Goal: Check status: Check status

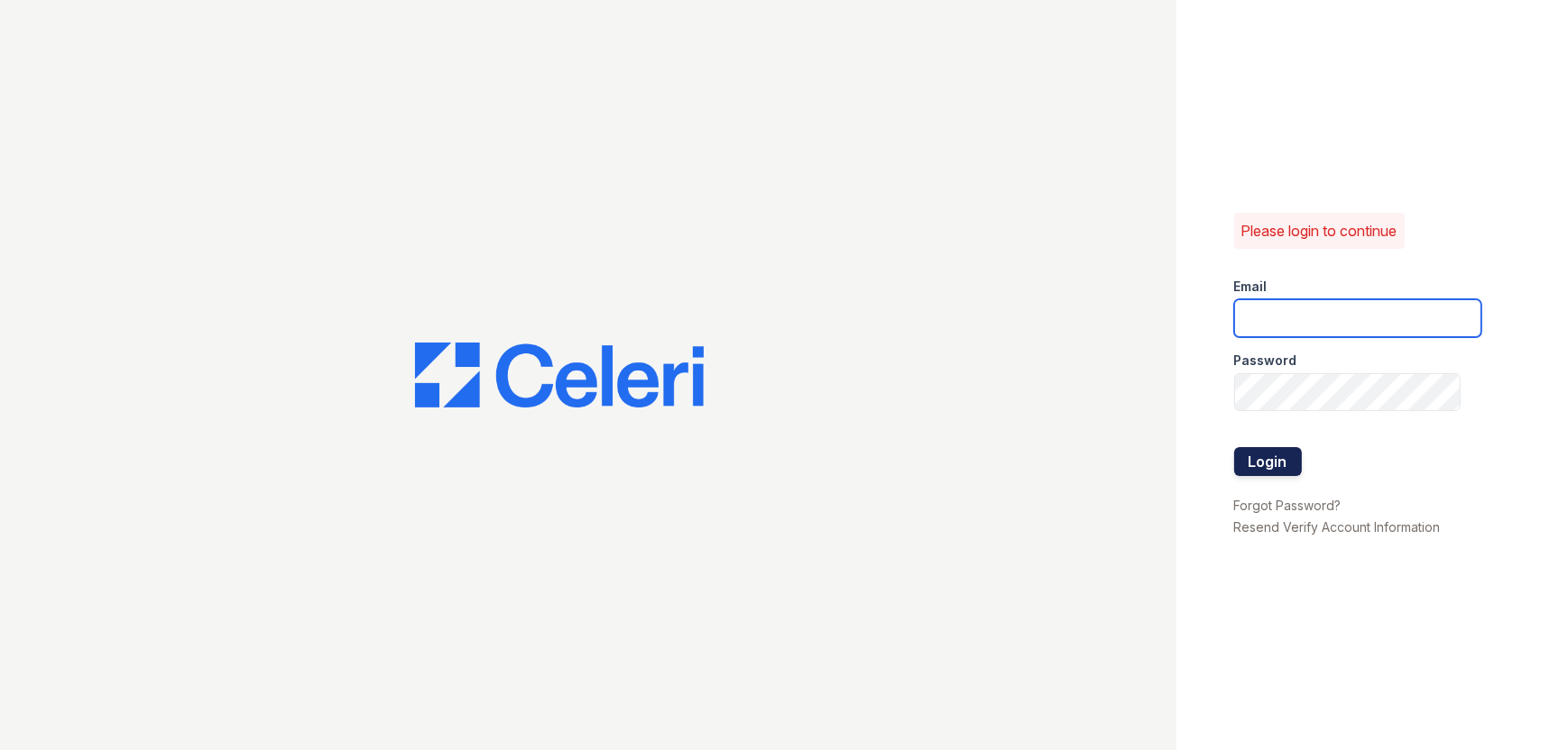
type input "llara@trinity-pm.com"
click at [1274, 462] on button "Login" at bounding box center [1268, 462] width 68 height 29
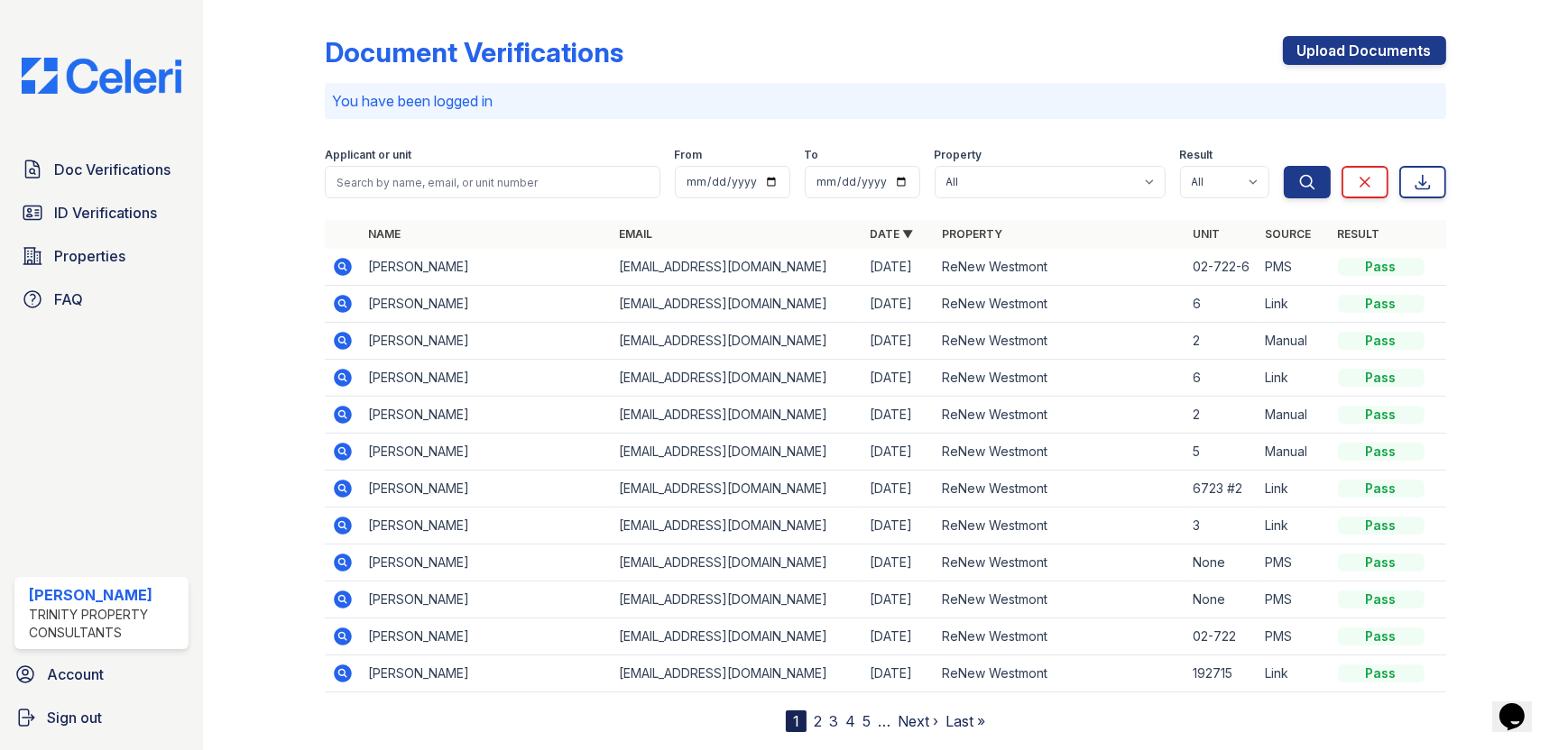
click at [817, 104] on p "You have been logged in" at bounding box center [885, 101] width 1106 height 22
click at [340, 338] on icon at bounding box center [342, 339] width 5 height 5
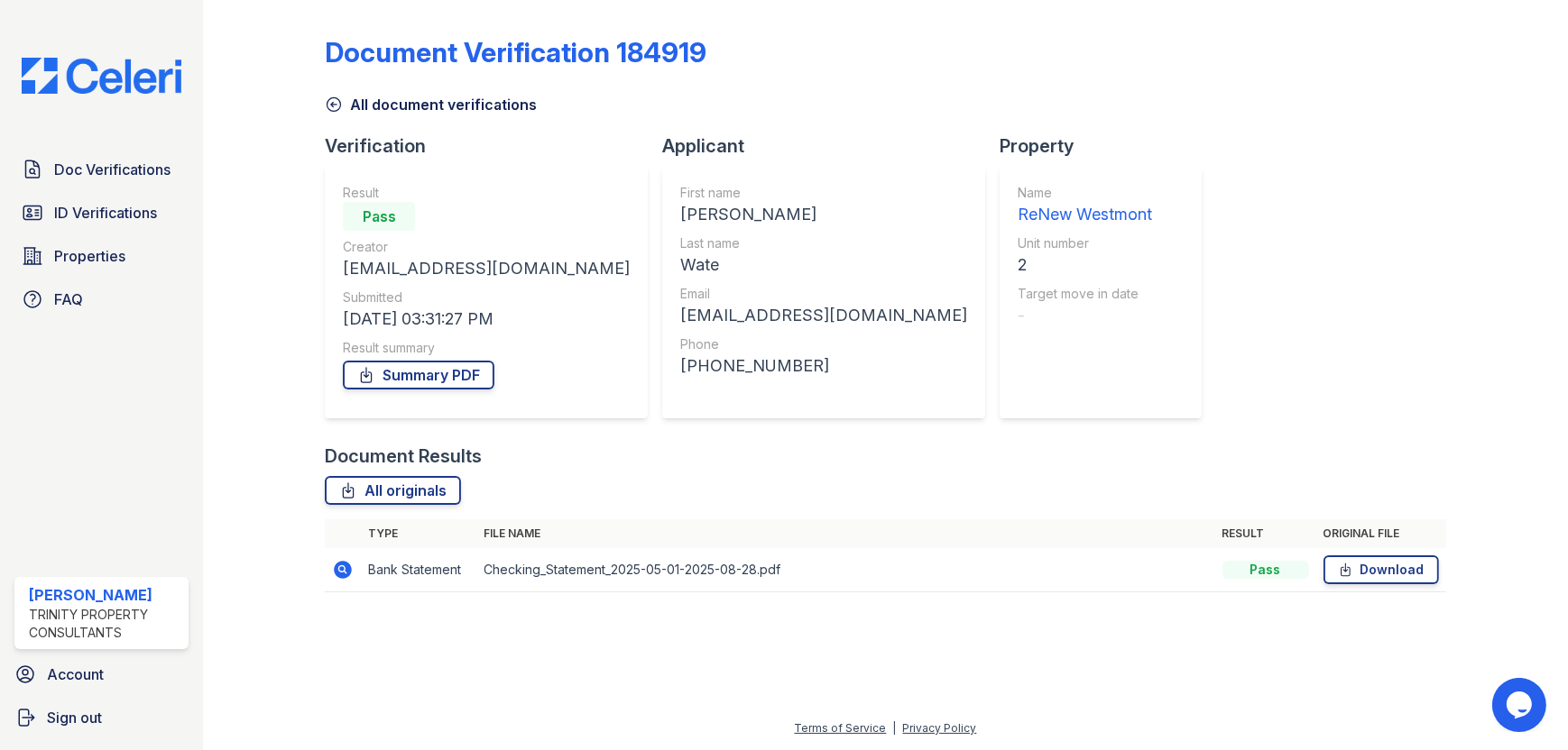
click at [331, 103] on icon at bounding box center [333, 105] width 18 height 18
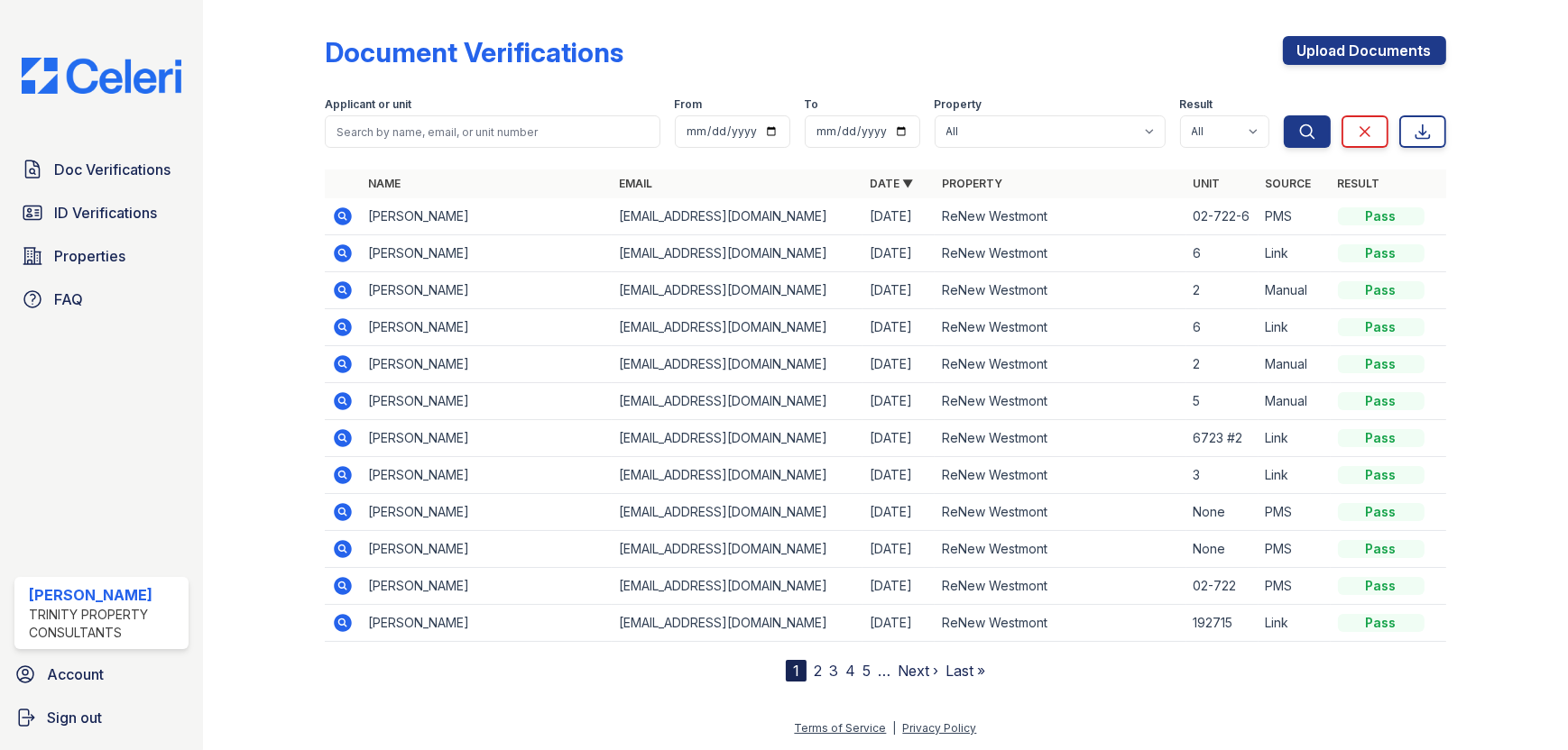
click at [346, 399] on icon at bounding box center [343, 401] width 18 height 18
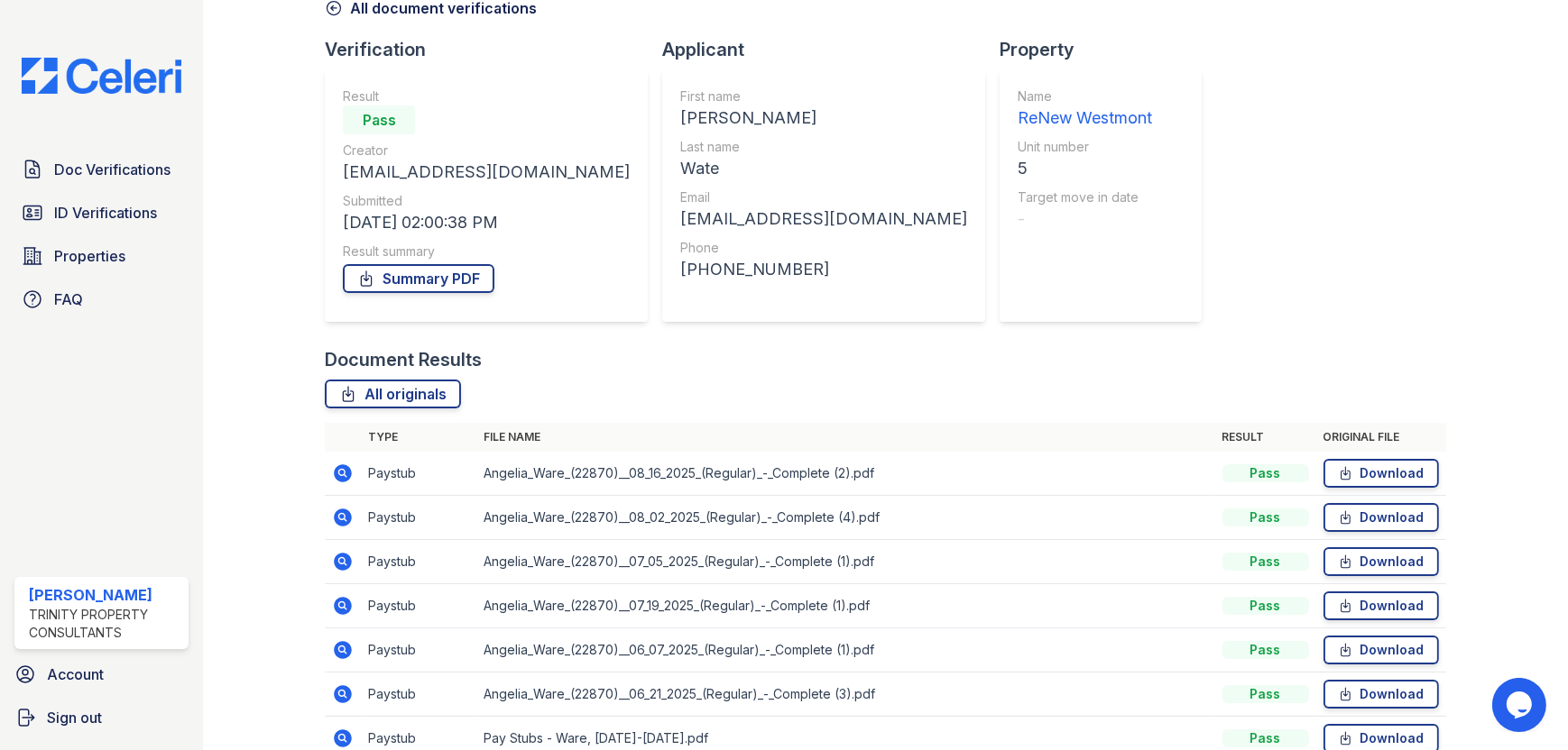
scroll to position [181, 0]
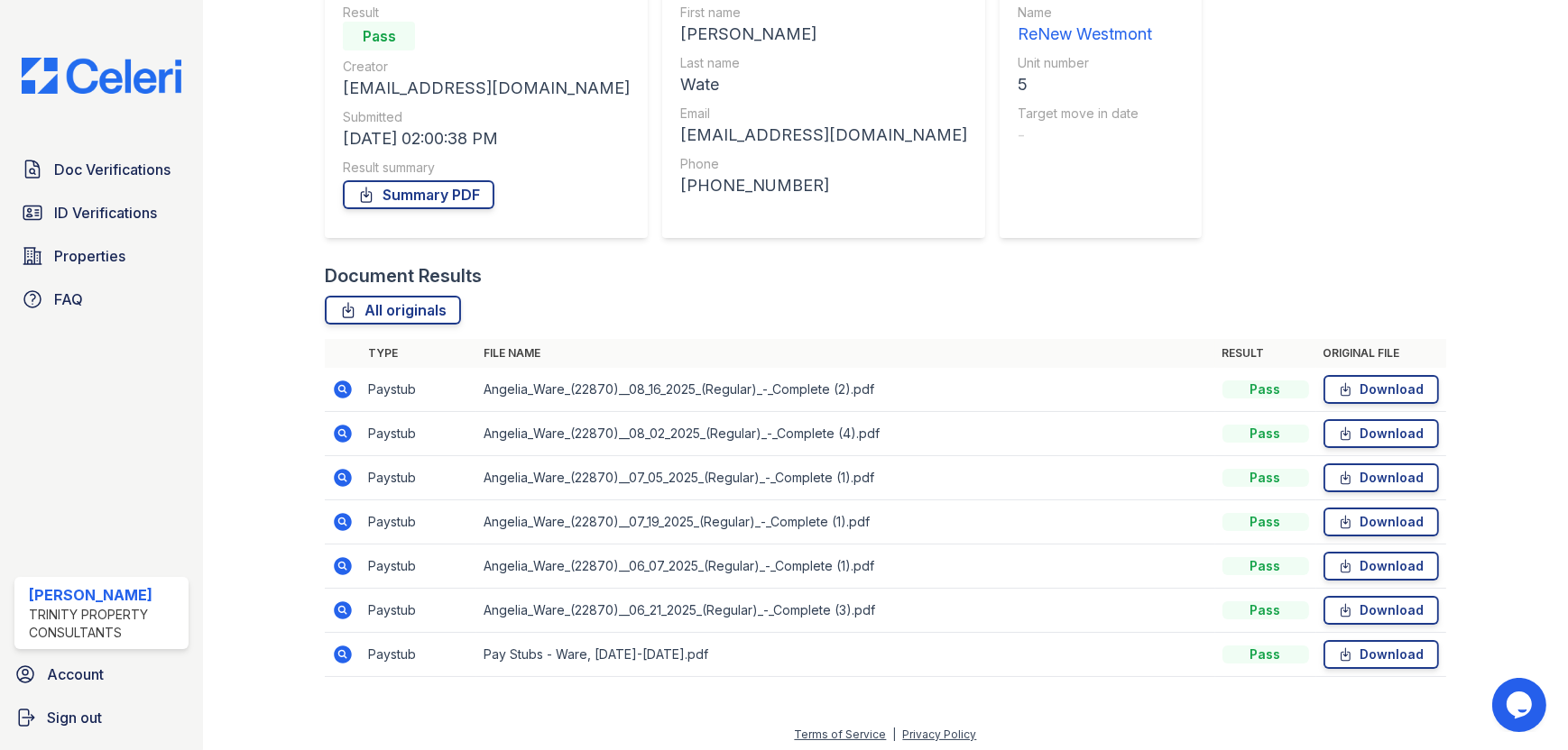
click at [337, 385] on icon at bounding box center [343, 389] width 18 height 18
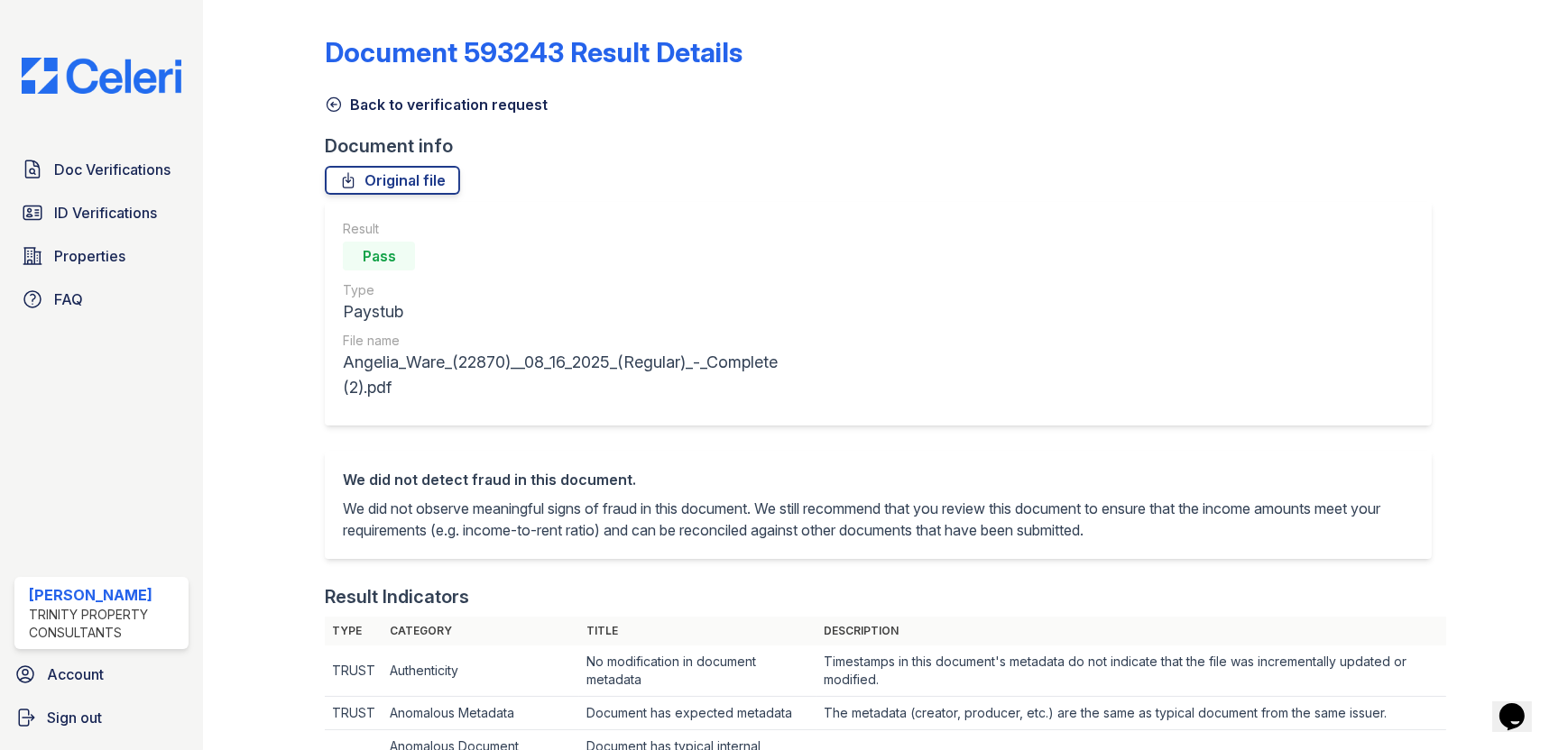
click at [333, 113] on icon at bounding box center [333, 105] width 18 height 18
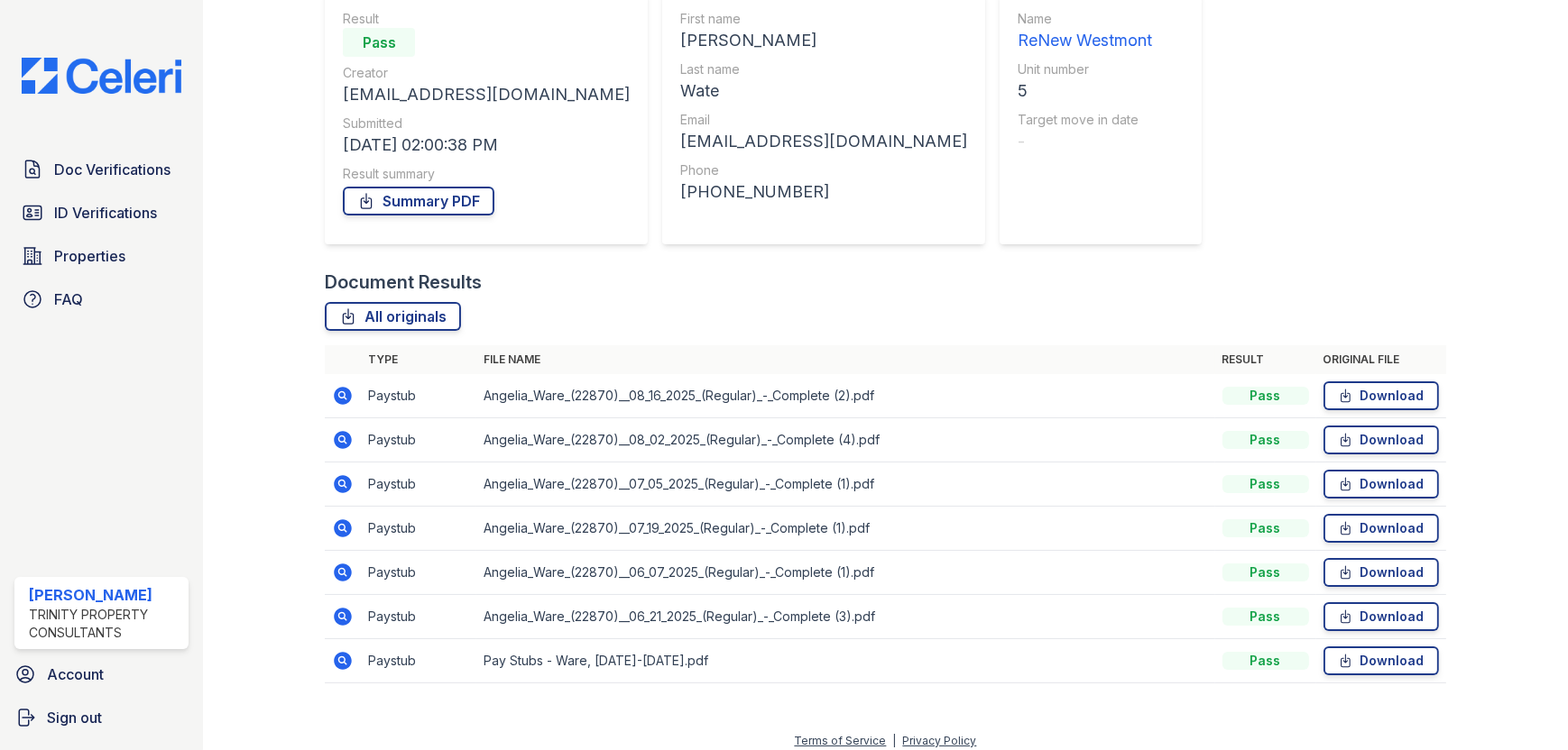
scroll to position [186, 0]
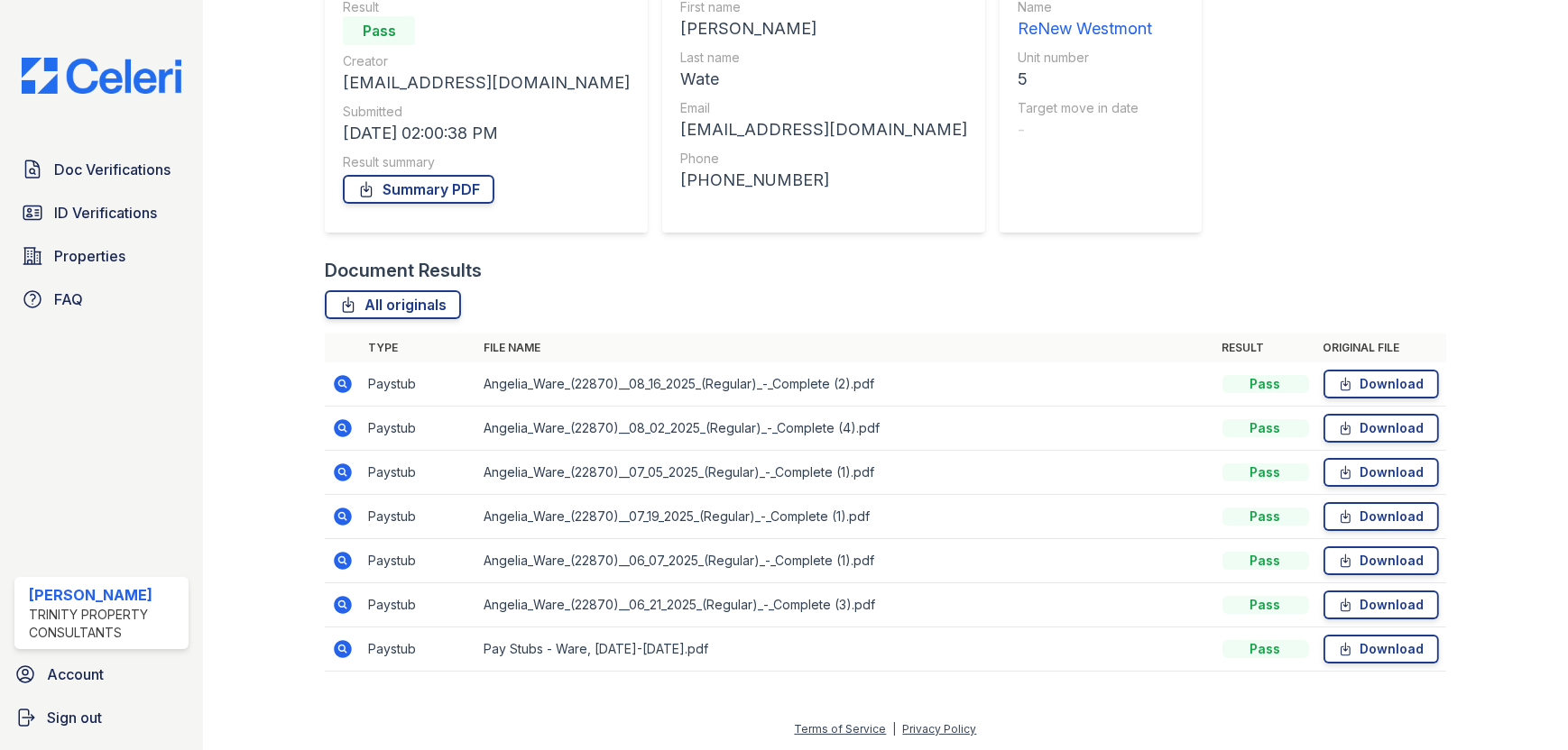
click at [345, 422] on icon at bounding box center [343, 428] width 18 height 18
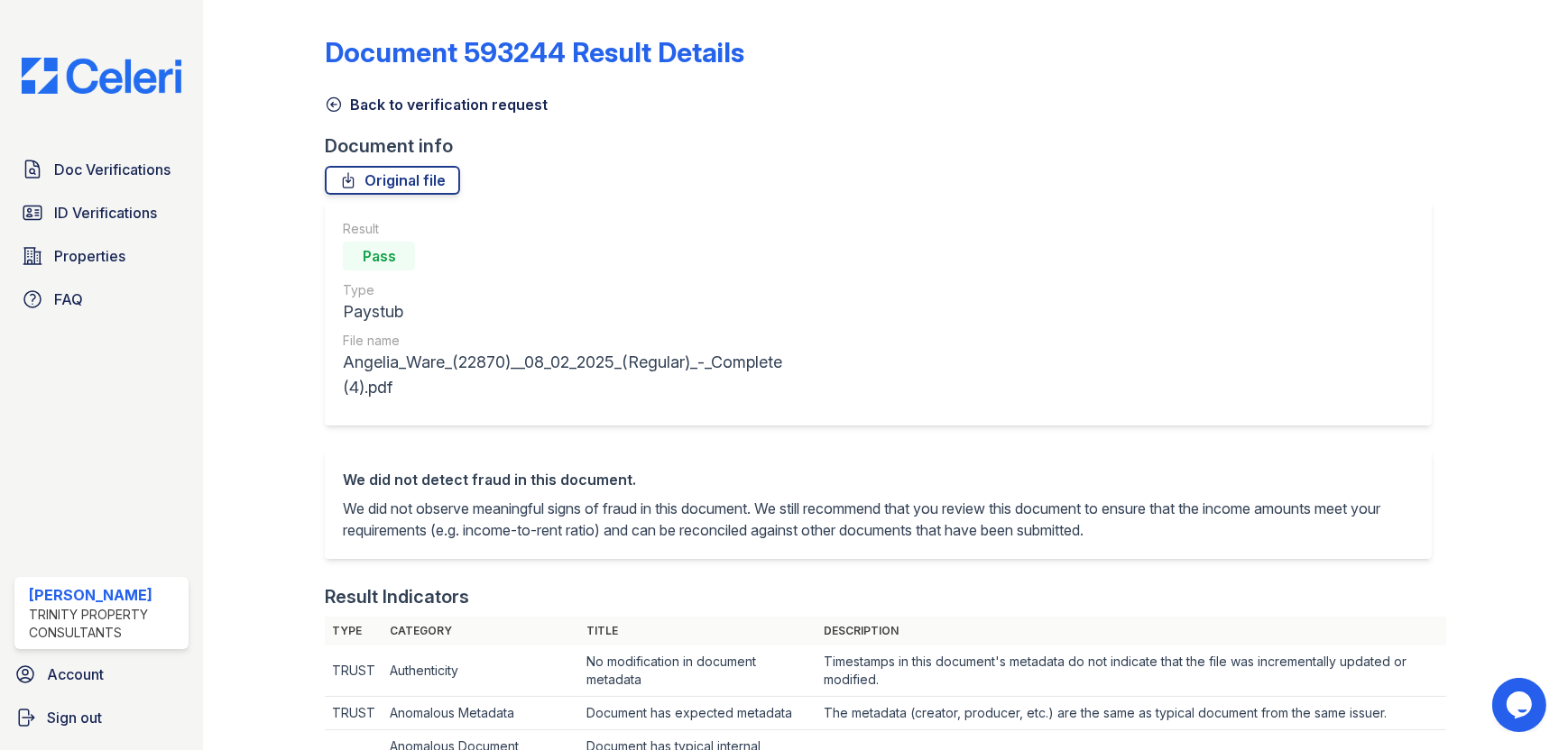
click at [335, 105] on icon at bounding box center [333, 105] width 18 height 18
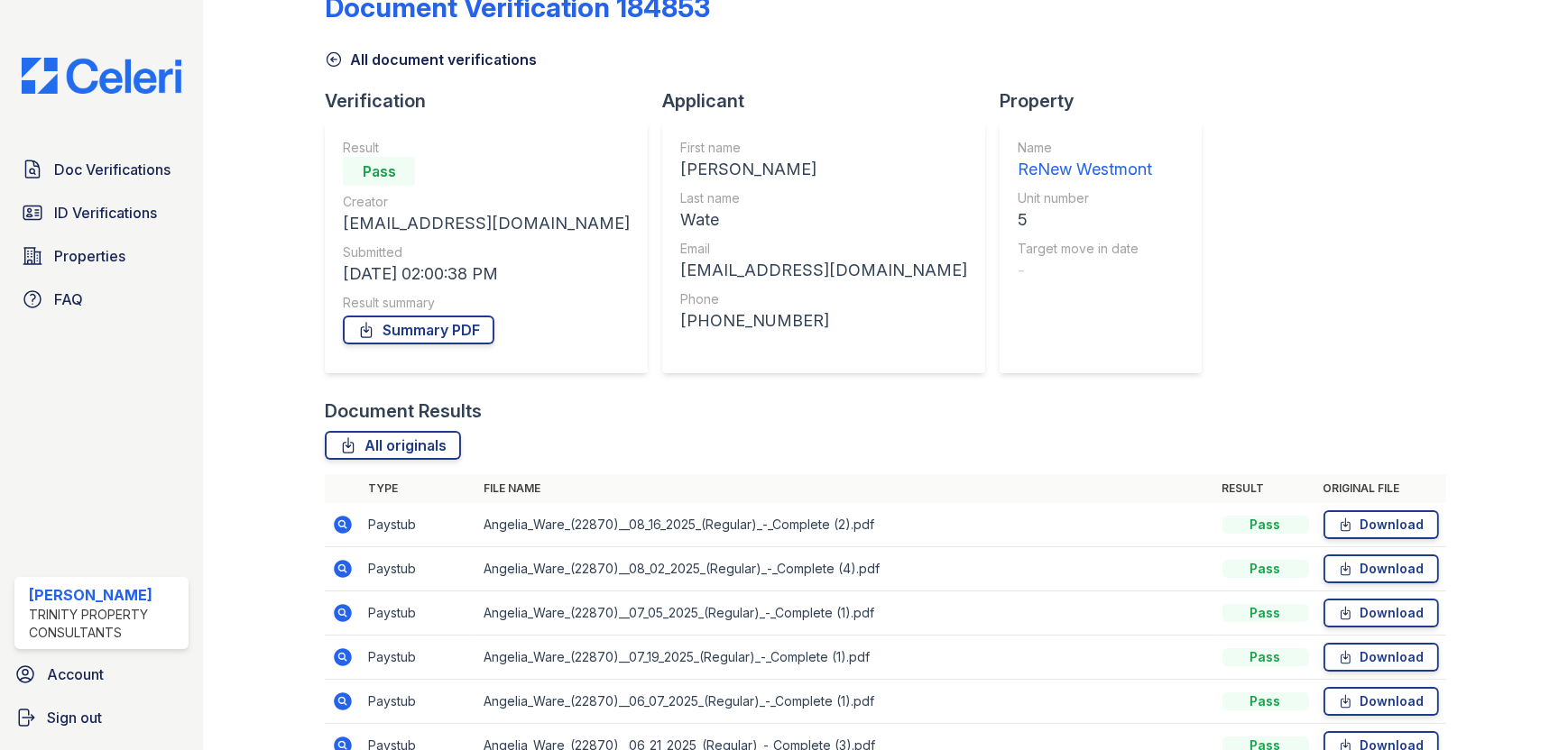
scroll to position [90, 0]
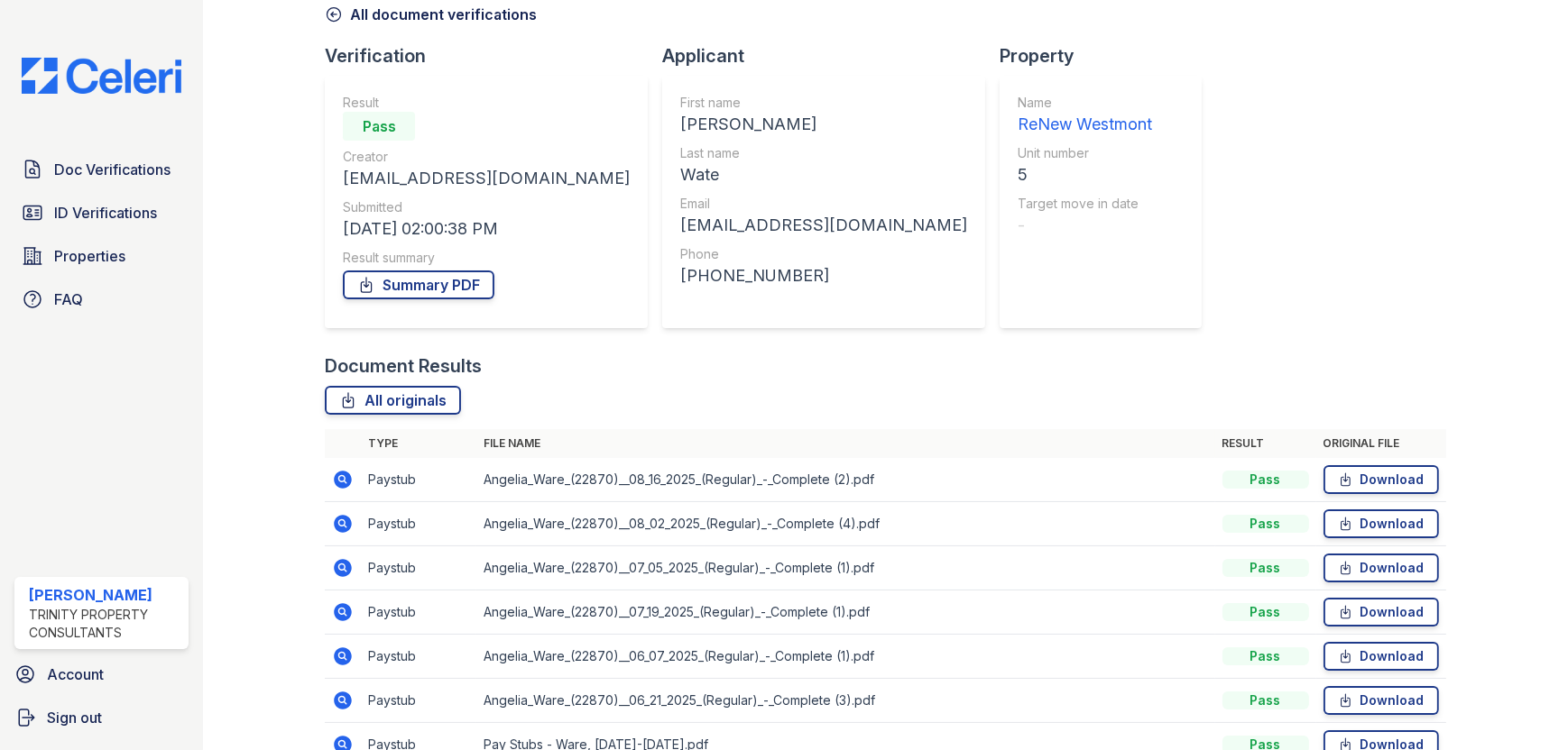
click at [330, 18] on icon at bounding box center [333, 14] width 18 height 18
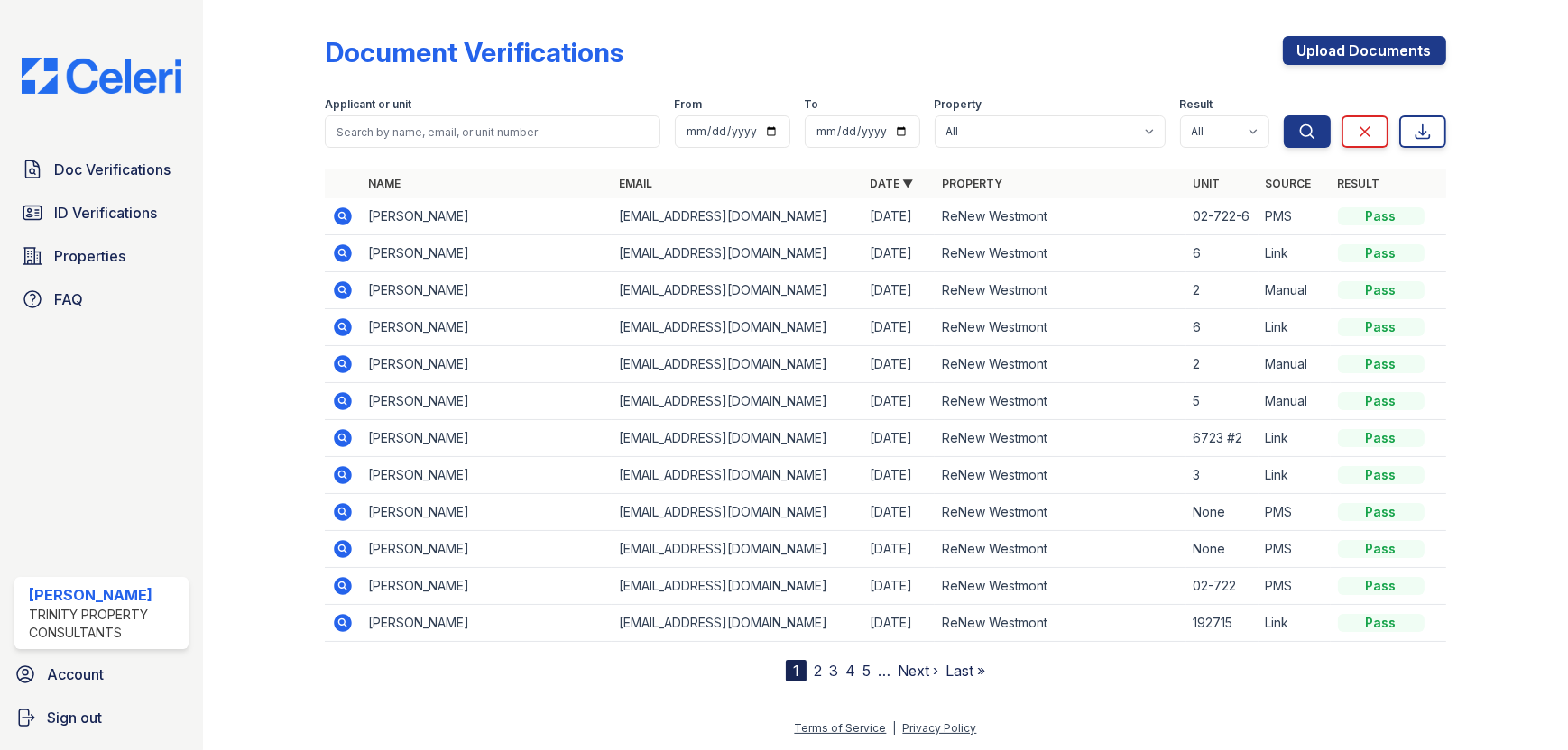
click at [336, 365] on icon at bounding box center [343, 364] width 18 height 18
